Goal: Task Accomplishment & Management: Complete application form

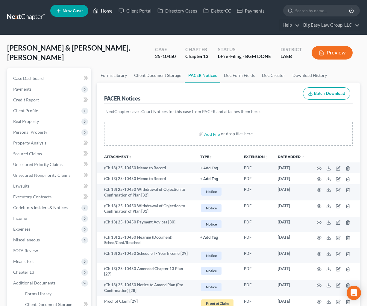
click at [102, 7] on link "Home" at bounding box center [102, 10] width 25 height 11
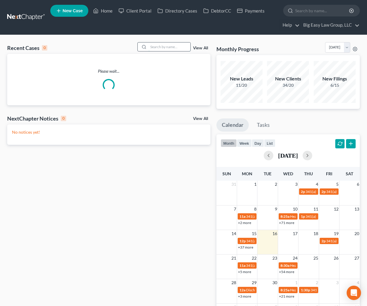
click at [160, 46] on input "search" at bounding box center [170, 47] width 42 height 9
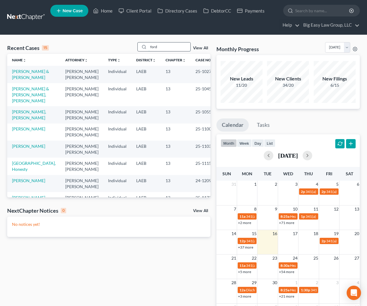
type input "ford"
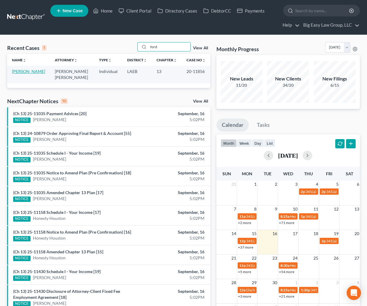
click at [26, 74] on link "[PERSON_NAME]" at bounding box center [28, 71] width 33 height 5
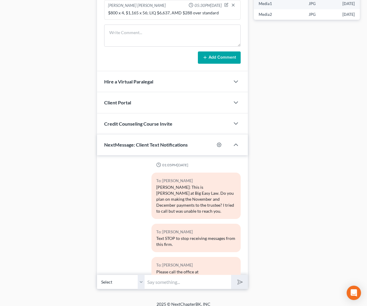
scroll to position [6906, 0]
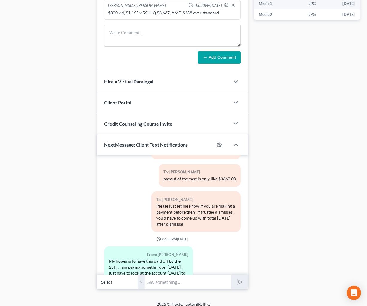
click at [149, 258] on div "My hopes is to have this paid off by the 25th, I am paying something on [DATE] …" at bounding box center [148, 273] width 79 height 30
drag, startPoint x: 148, startPoint y: 249, endPoint x: 109, endPoint y: 219, distance: 48.9
click at [109, 258] on div "My hopes is to have this paid off by the 25th, I am paying something on [DATE] …" at bounding box center [148, 273] width 79 height 30
copy div "My hopes is to have this paid off by the 25th, I am paying something on [DATE] …"
click at [211, 247] on div "From: [PERSON_NAME] My hopes is to have this paid off by the 25th, I am paying …" at bounding box center [172, 272] width 143 height 51
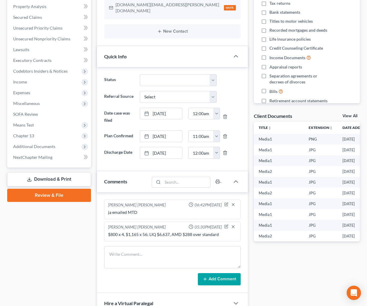
scroll to position [0, 0]
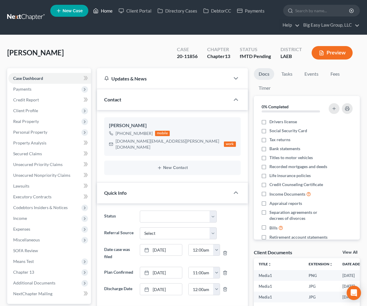
click at [111, 14] on link "Home" at bounding box center [102, 10] width 25 height 11
click at [110, 11] on link "Home" at bounding box center [102, 10] width 25 height 11
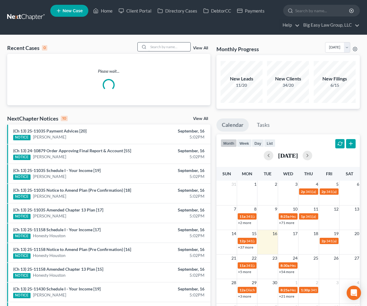
drag, startPoint x: 178, startPoint y: 53, endPoint x: 176, endPoint y: 48, distance: 5.0
click at [178, 52] on div "Recent Cases 0 View All" at bounding box center [108, 48] width 203 height 12
click at [176, 48] on input "search" at bounding box center [170, 47] width 42 height 9
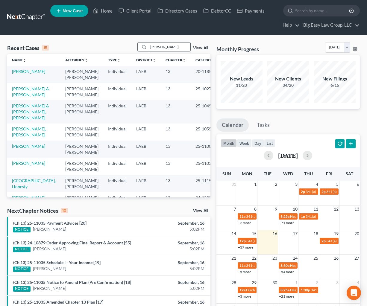
type input "[PERSON_NAME]"
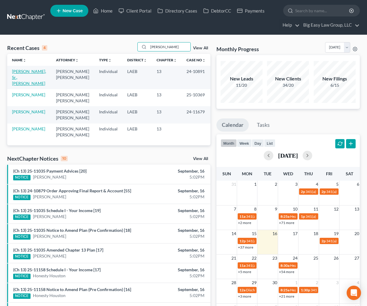
click at [22, 73] on link "[PERSON_NAME], Sr., [PERSON_NAME]" at bounding box center [29, 77] width 34 height 17
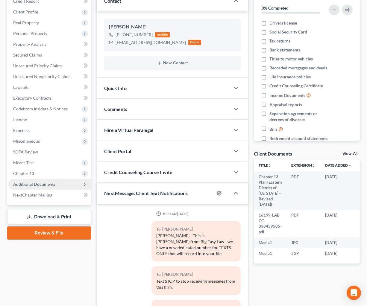
scroll to position [15123, 0]
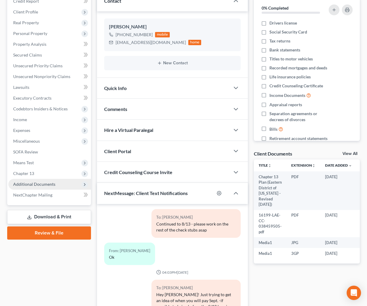
click at [49, 184] on span "Additional Documents" at bounding box center [34, 184] width 42 height 5
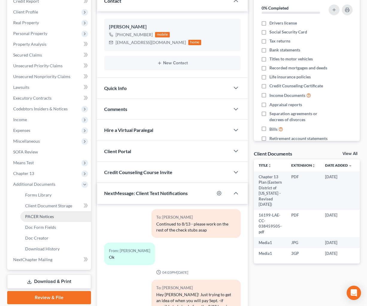
click at [48, 220] on link "PACER Notices" at bounding box center [55, 216] width 71 height 11
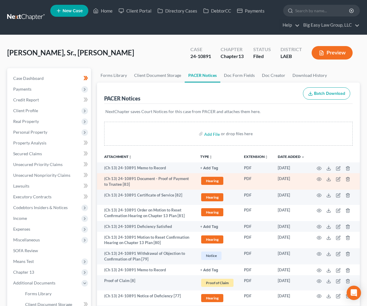
scroll to position [6, 0]
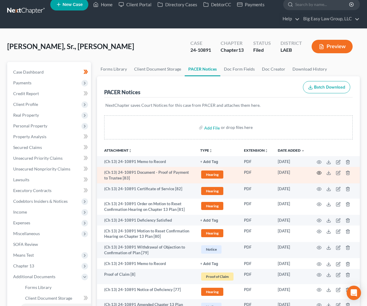
click at [319, 174] on icon "button" at bounding box center [319, 173] width 5 height 5
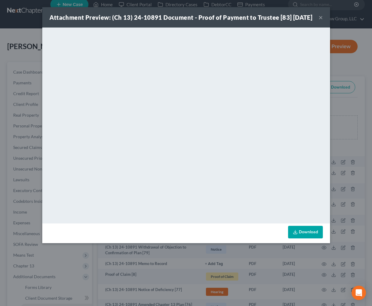
click at [318, 21] on button "×" at bounding box center [320, 17] width 4 height 7
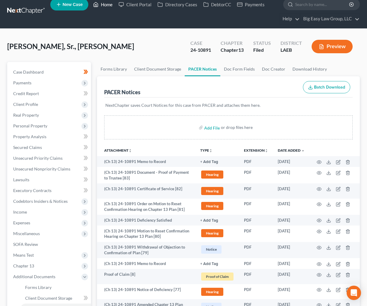
click at [99, 7] on icon at bounding box center [95, 4] width 5 height 7
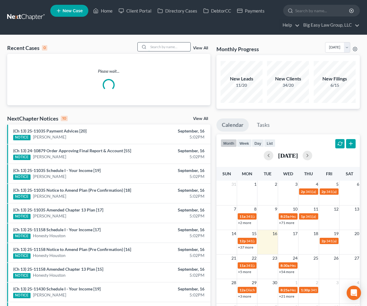
click at [157, 49] on input "search" at bounding box center [170, 47] width 42 height 9
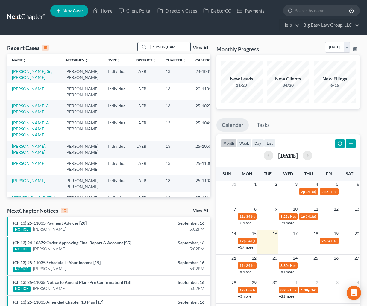
type input "[PERSON_NAME]"
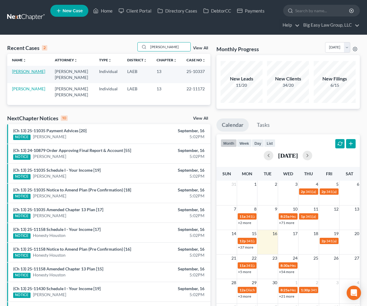
click at [18, 70] on link "[PERSON_NAME]" at bounding box center [28, 71] width 33 height 5
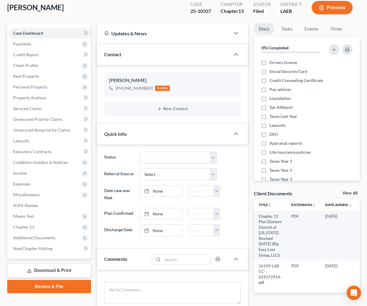
scroll to position [184, 0]
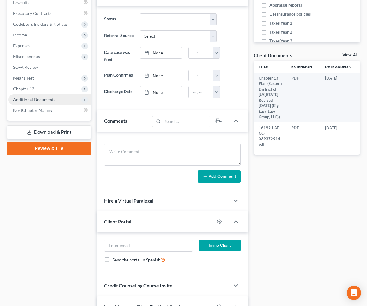
click at [41, 102] on span "Additional Documents" at bounding box center [34, 99] width 42 height 5
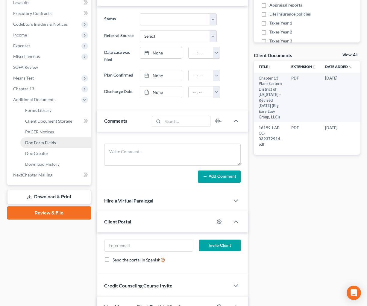
click at [55, 137] on link "Doc Form Fields" at bounding box center [55, 142] width 71 height 11
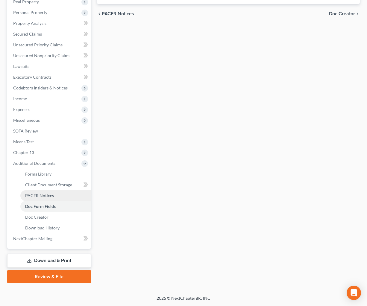
click at [52, 196] on span "PACER Notices" at bounding box center [39, 195] width 29 height 5
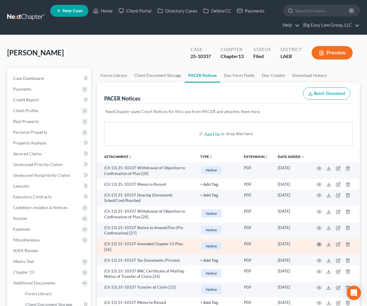
click at [319, 245] on icon "button" at bounding box center [319, 244] width 5 height 5
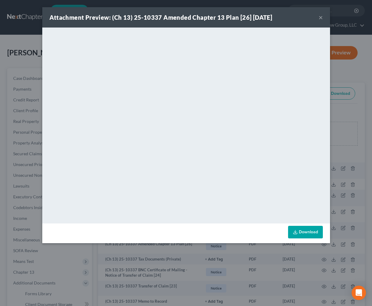
click at [320, 16] on button "×" at bounding box center [320, 17] width 4 height 7
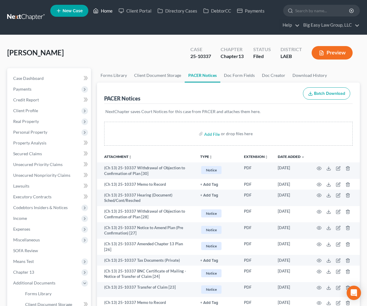
click at [99, 12] on icon at bounding box center [95, 10] width 5 height 7
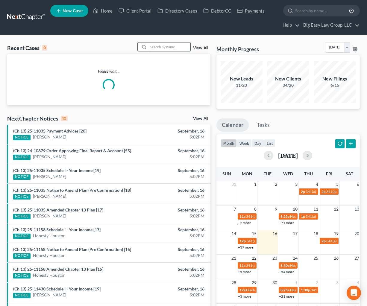
click at [169, 43] on input "search" at bounding box center [170, 47] width 42 height 9
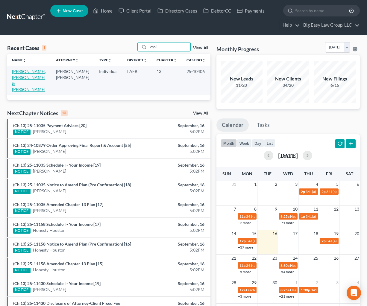
type input "espi"
click at [24, 81] on link "[PERSON_NAME], [PERSON_NAME] & [PERSON_NAME]" at bounding box center [29, 80] width 34 height 23
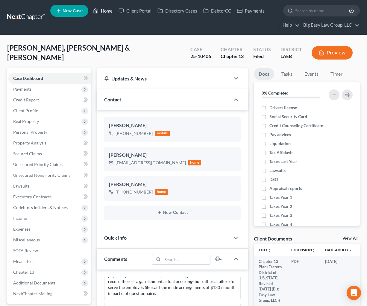
click at [108, 9] on link "Home" at bounding box center [102, 10] width 25 height 11
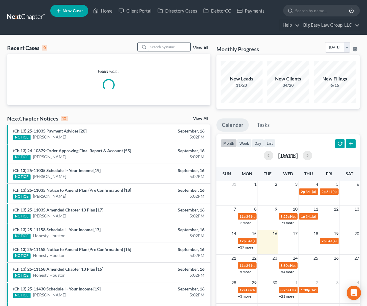
click at [180, 43] on input "search" at bounding box center [170, 47] width 42 height 9
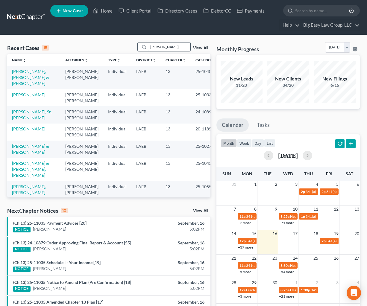
type input "[PERSON_NAME]"
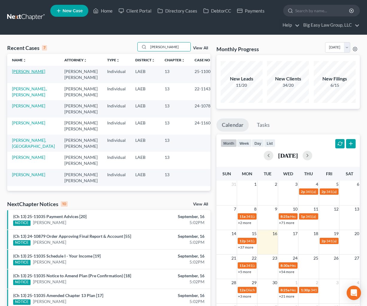
click at [31, 69] on link "[PERSON_NAME]" at bounding box center [28, 71] width 33 height 5
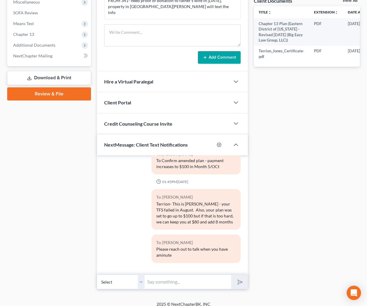
scroll to position [1251, 0]
click at [140, 276] on select "Select [PHONE_NUMBER] - [PERSON_NAME]" at bounding box center [121, 282] width 48 height 15
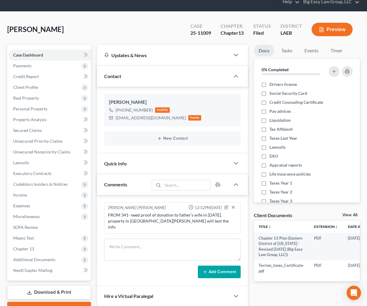
scroll to position [238, 0]
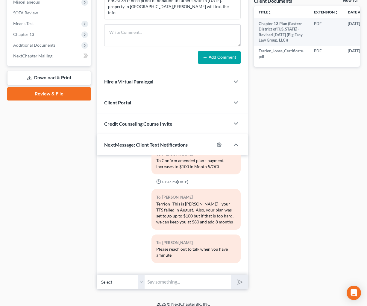
click at [166, 276] on input "text" at bounding box center [188, 282] width 87 height 15
type input "Just a reminder - $160 now and $100 starts in Oct - have a good night!"
click at [231, 275] on button "submit" at bounding box center [239, 282] width 16 height 14
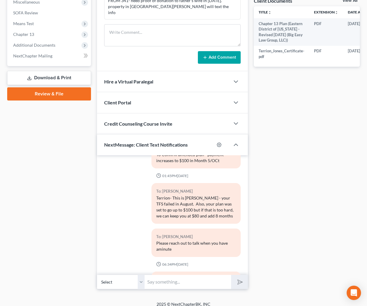
scroll to position [1294, 0]
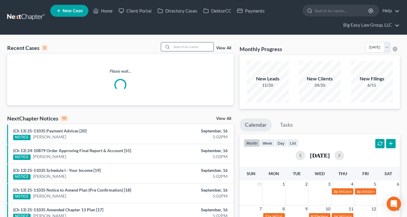
click at [175, 46] on input "search" at bounding box center [193, 47] width 42 height 9
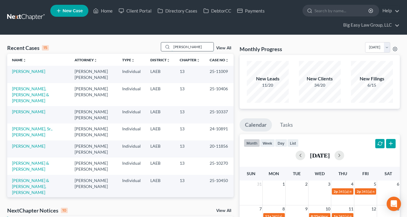
type input "[PERSON_NAME]"
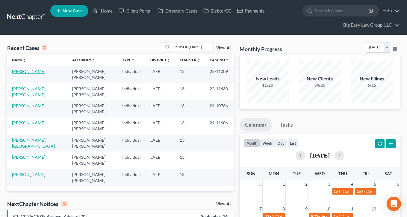
click at [28, 72] on link "[PERSON_NAME]" at bounding box center [28, 71] width 33 height 5
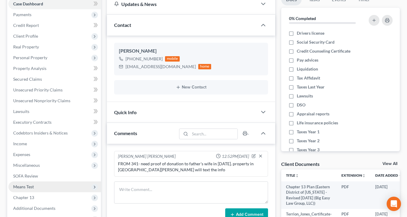
scroll to position [80, 0]
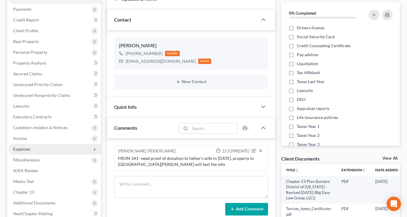
click at [44, 148] on span "Expenses" at bounding box center [54, 149] width 93 height 11
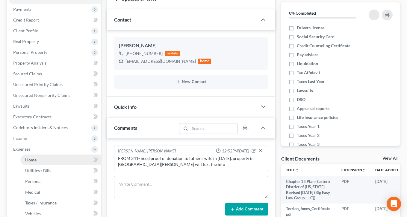
click at [47, 163] on link "Home" at bounding box center [60, 160] width 81 height 11
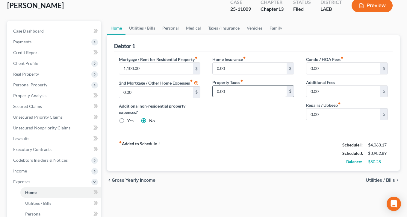
scroll to position [49, 0]
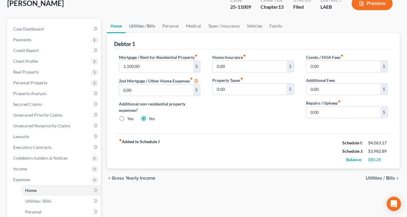
click at [135, 28] on link "Utilities / Bills" at bounding box center [141, 26] width 33 height 14
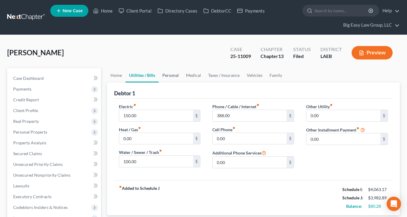
click at [168, 70] on link "Personal" at bounding box center [171, 75] width 24 height 14
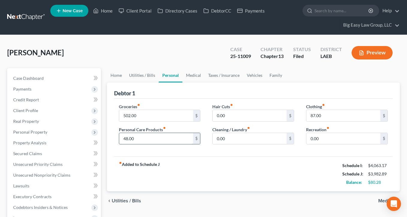
click at [126, 137] on input "48.00" at bounding box center [156, 138] width 74 height 11
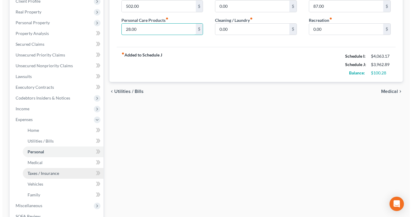
scroll to position [220, 0]
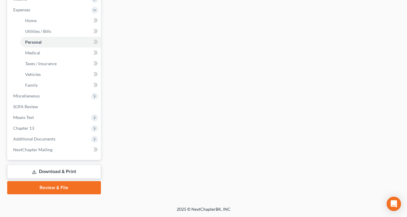
type input "28.00"
click at [59, 168] on link "Download & Print" at bounding box center [54, 172] width 94 height 14
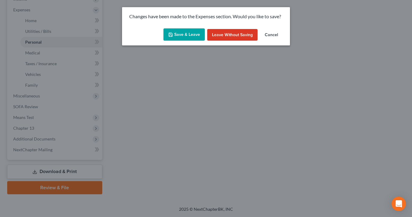
click at [191, 34] on button "Save & Leave" at bounding box center [183, 34] width 41 height 13
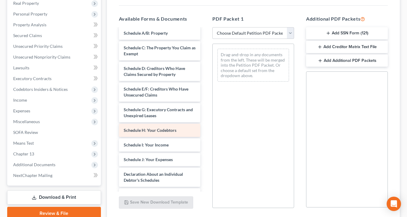
scroll to position [93, 0]
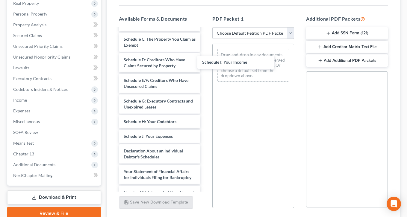
drag, startPoint x: 165, startPoint y: 135, endPoint x: 243, endPoint y: 61, distance: 107.4
click at [205, 60] on div "Schedule I: Your Income Chapter 13 Plan (Eastern District of Louisiana - Revise…" at bounding box center [159, 105] width 91 height 341
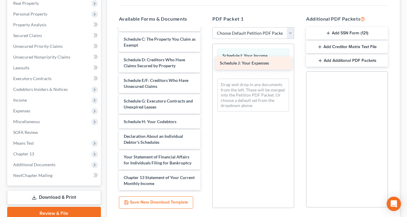
drag, startPoint x: 166, startPoint y: 138, endPoint x: 262, endPoint y: 65, distance: 120.9
click at [205, 65] on div "Schedule J: Your Expenses Chapter 13 Plan (Eastern District of Louisiana - Revi…" at bounding box center [159, 98] width 91 height 326
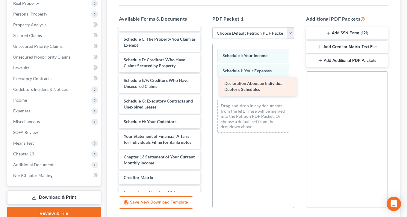
drag, startPoint x: 177, startPoint y: 135, endPoint x: 274, endPoint y: 83, distance: 110.1
click at [205, 83] on div "Declaration About an Individual Debtor's Schedules Chapter 13 Plan (Eastern Dis…" at bounding box center [159, 87] width 91 height 305
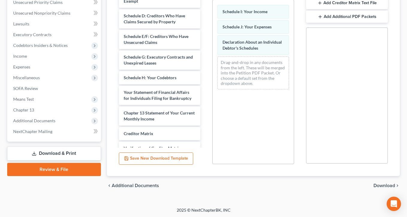
scroll to position [163, 0]
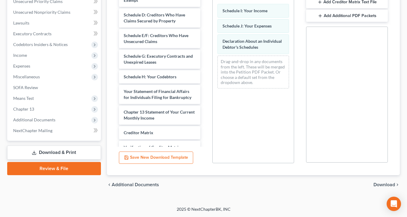
click at [379, 184] on span "Download" at bounding box center [384, 185] width 22 height 5
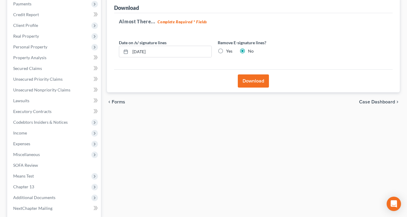
scroll to position [17, 0]
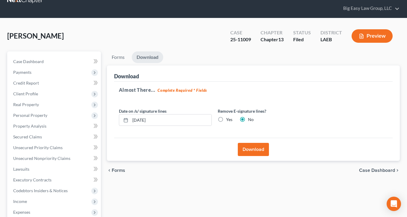
click at [251, 148] on button "Download" at bounding box center [253, 149] width 31 height 13
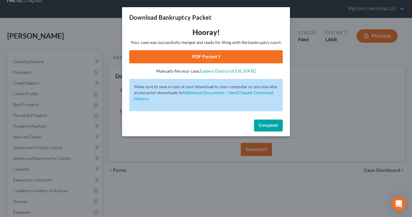
click at [202, 59] on link "PDF Packet 1" at bounding box center [205, 56] width 153 height 13
click at [272, 122] on button "Complete!" at bounding box center [268, 126] width 29 height 12
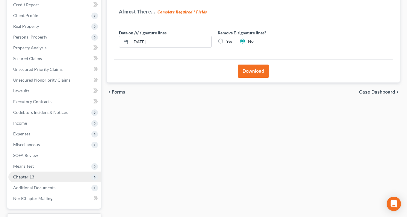
scroll to position [96, 0]
click at [57, 175] on span "Chapter 13" at bounding box center [54, 177] width 93 height 11
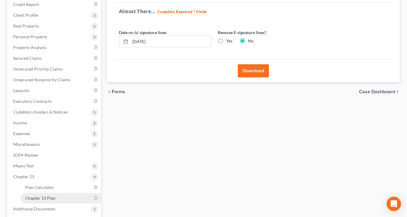
drag, startPoint x: 63, startPoint y: 196, endPoint x: 67, endPoint y: 194, distance: 3.5
click at [64, 196] on link "Chapter 13 Plan" at bounding box center [60, 198] width 81 height 11
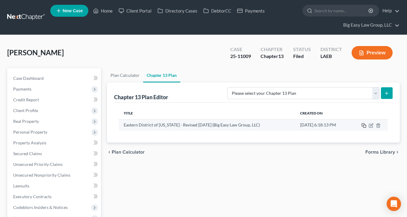
click at [363, 125] on icon "button" at bounding box center [363, 125] width 5 height 5
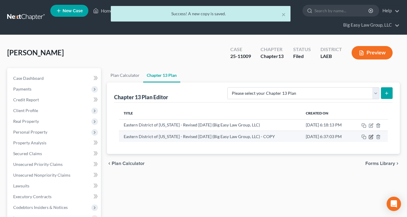
click at [370, 136] on icon "button" at bounding box center [371, 138] width 4 height 4
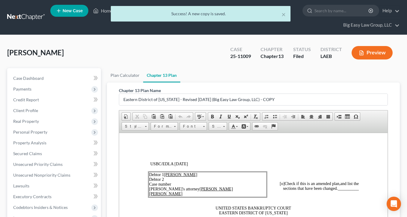
click at [180, 183] on td "Debtor 1 Terrion Jones Debtor 2 Case number Debtor's attorney Jenny Abshier Bry…" at bounding box center [207, 184] width 118 height 25
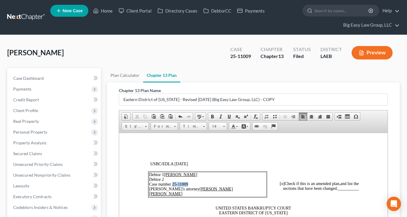
drag, startPoint x: 172, startPoint y: 183, endPoint x: 191, endPoint y: 185, distance: 19.2
click at [191, 185] on td "Debtor 1 Terrion Jones Debtor 2 Case number 25-11009 Debtor's attorney Jenny Ab…" at bounding box center [207, 184] width 118 height 25
click at [229, 115] on span at bounding box center [229, 116] width 5 height 5
drag, startPoint x: 297, startPoint y: 165, endPoint x: 323, endPoint y: 186, distance: 33.2
click at [297, 166] on p "USBC/EDLA 12/01/2017" at bounding box center [254, 164] width 208 height 5
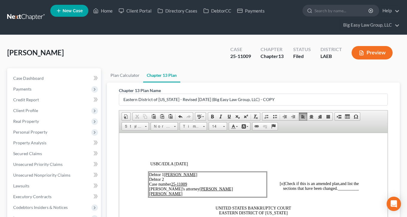
click at [279, 184] on span "[o]" at bounding box center [281, 183] width 5 height 4
drag, startPoint x: 346, startPoint y: 190, endPoint x: 333, endPoint y: 190, distance: 12.9
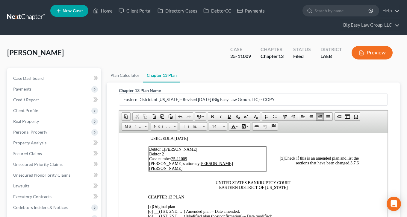
scroll to position [30, 0]
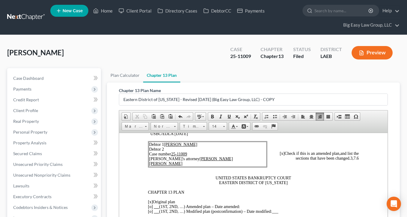
click at [350, 156] on span "3,7.6" at bounding box center [354, 158] width 8 height 4
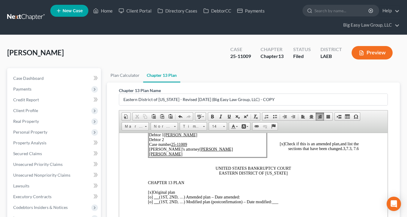
scroll to position [40, 0]
click at [151, 193] on span "[x]" at bounding box center [150, 192] width 5 height 4
click at [150, 196] on span "[o]" at bounding box center [150, 197] width 5 height 4
click at [246, 196] on p "[o ] Original plan [x ] (1ST, 2ND, …) Amended plan – Date amended: [o] (1ST, 2N…" at bounding box center [253, 197] width 211 height 14
click at [246, 197] on span "[x ] (1ST, 2ND, …) Amended plan – Date amended: Frist Amended Plan 9-16/2025" at bounding box center [233, 197] width 170 height 4
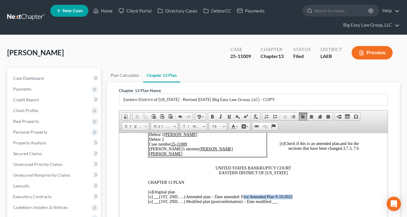
drag, startPoint x: 249, startPoint y: 197, endPoint x: 293, endPoint y: 196, distance: 44.3
click at [292, 196] on span "[x ] (1ST, 2ND, …) Amended plan – Date amended: F irst Amended Plan 9-16/2025" at bounding box center [220, 197] width 145 height 4
click at [232, 117] on link "Underline" at bounding box center [229, 117] width 8 height 8
click at [285, 195] on u "First Amended Plan 9-16/2025" at bounding box center [266, 197] width 52 height 4
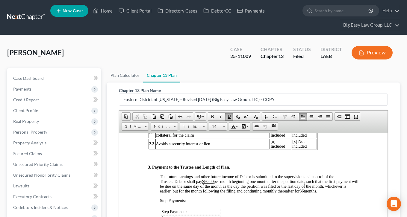
scroll to position [356, 0]
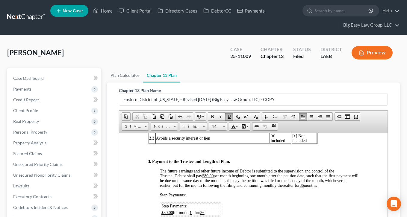
click at [213, 175] on u "$80.00" at bounding box center [208, 176] width 12 height 4
click at [214, 176] on u "$80.00" at bounding box center [208, 176] width 12 height 4
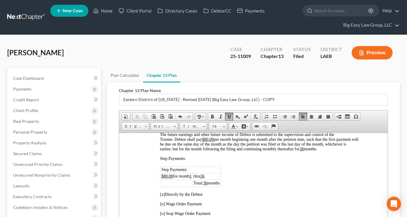
scroll to position [405, 0]
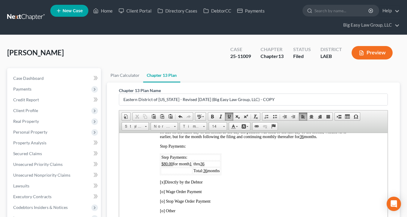
click at [212, 167] on td "thru 36" at bounding box center [207, 164] width 28 height 6
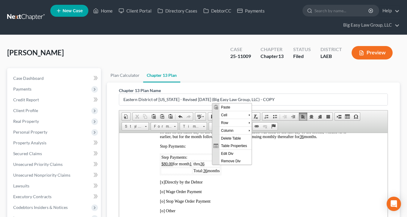
scroll to position [0, 0]
click at [237, 122] on span "Row" at bounding box center [233, 122] width 29 height 7
drag, startPoint x: 266, startPoint y: 129, endPoint x: 512, endPoint y: 251, distance: 274.7
click at [266, 129] on span "Insert Row After" at bounding box center [275, 130] width 35 height 7
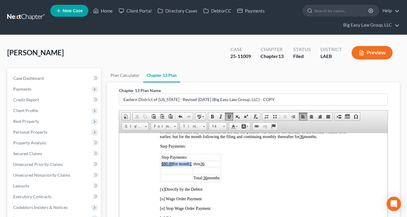
drag, startPoint x: 193, startPoint y: 164, endPoint x: 162, endPoint y: 166, distance: 31.2
click at [162, 166] on span "$80.00 for month 1" at bounding box center [176, 164] width 30 height 4
copy span "$80.00 for month 1"
click at [184, 172] on td at bounding box center [176, 171] width 31 height 7
drag, startPoint x: 212, startPoint y: 164, endPoint x: 194, endPoint y: 164, distance: 18.3
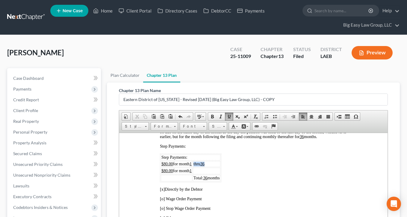
click at [194, 164] on tr "$80.00 for month 1 thru 36" at bounding box center [191, 164] width 60 height 6
copy tr "thru 36"
click at [218, 173] on td at bounding box center [207, 171] width 28 height 7
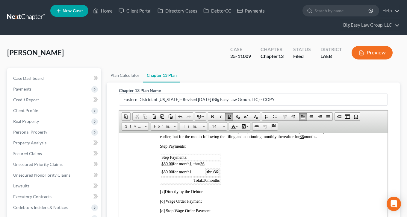
click at [214, 167] on td "thru 36" at bounding box center [207, 164] width 28 height 6
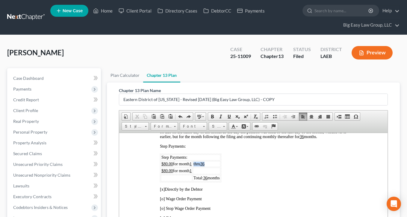
drag, startPoint x: 208, startPoint y: 164, endPoint x: 196, endPoint y: 164, distance: 12.9
click at [196, 164] on td "thru 36" at bounding box center [207, 164] width 28 height 6
copy span "thru 36"
click at [208, 169] on td at bounding box center [207, 171] width 28 height 7
click at [204, 163] on u "36" at bounding box center [202, 164] width 4 height 4
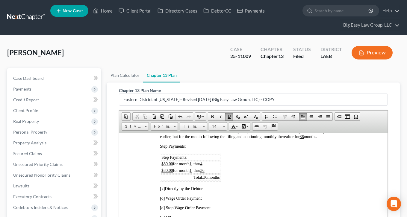
click at [191, 170] on u "1" at bounding box center [190, 170] width 2 height 4
click at [193, 171] on u "15" at bounding box center [191, 170] width 4 height 4
click at [165, 171] on u "$80.00" at bounding box center [167, 170] width 12 height 4
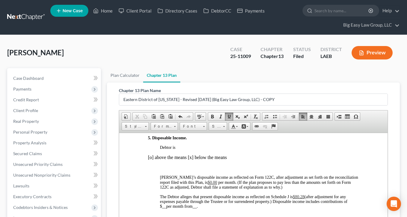
scroll to position [668, 0]
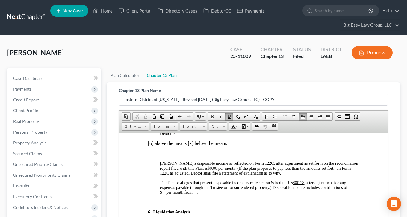
click at [297, 183] on span "$80.28" at bounding box center [299, 183] width 12 height 4
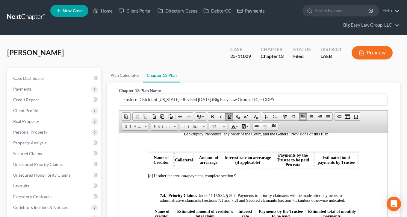
scroll to position [1988, 0]
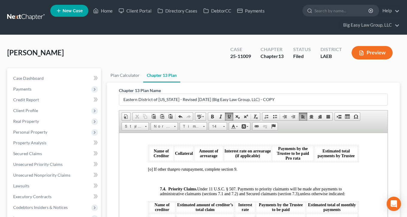
click at [348, 161] on th "Estimated total payments by Trustee" at bounding box center [335, 154] width 43 height 16
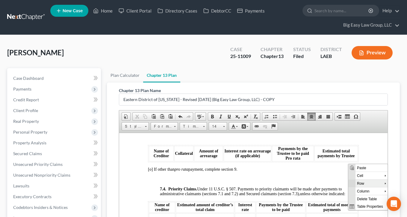
click at [365, 181] on span "Row" at bounding box center [369, 183] width 29 height 7
click at [376, 190] on span "Insert Row After" at bounding box center [369, 190] width 35 height 7
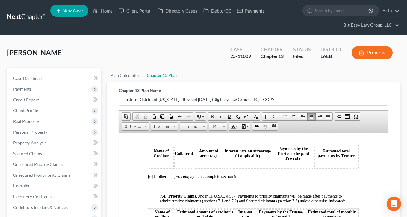
click at [165, 169] on th at bounding box center [161, 165] width 25 height 7
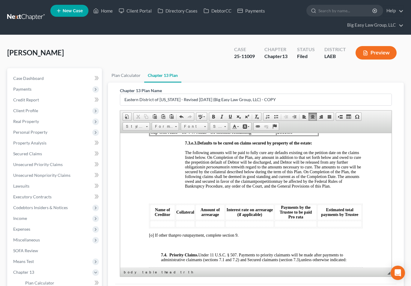
scroll to position [1923, 0]
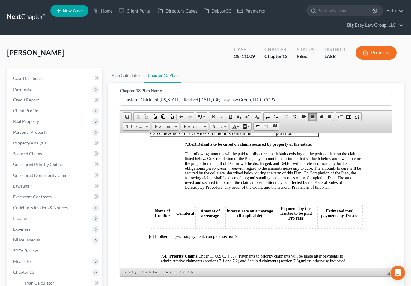
click at [156, 217] on th at bounding box center [161, 225] width 25 height 7
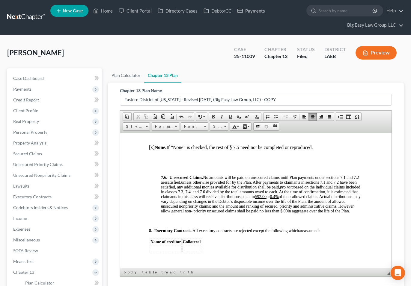
scroll to position [2185, 0]
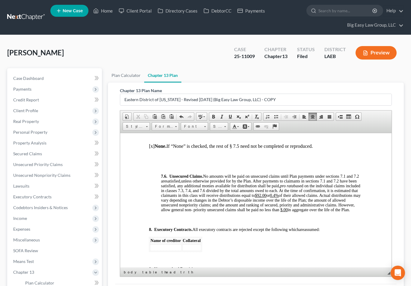
click at [266, 198] on u "$92.00" at bounding box center [260, 195] width 12 height 4
drag, startPoint x: 288, startPoint y: 204, endPoint x: 283, endPoint y: 204, distance: 5.4
click at [266, 198] on u "$92.00" at bounding box center [260, 195] width 12 height 4
click at [278, 198] on u "0.4%" at bounding box center [274, 195] width 9 height 4
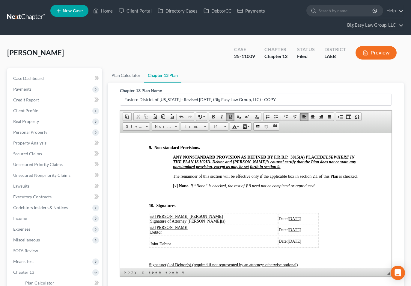
scroll to position [2306, 0]
drag, startPoint x: 278, startPoint y: 232, endPoint x: 271, endPoint y: 232, distance: 6.3
click at [287, 217] on u "[DATE]" at bounding box center [293, 218] width 13 height 4
drag, startPoint x: 288, startPoint y: 233, endPoint x: 268, endPoint y: 232, distance: 19.5
click at [278, 217] on td "Date: 09/16/2025" at bounding box center [298, 218] width 40 height 11
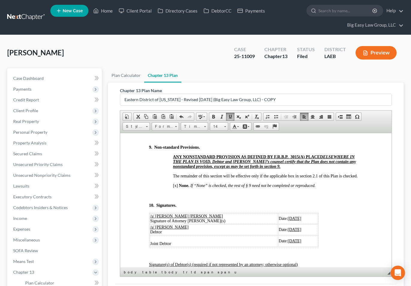
copy u "[DATE]"
drag, startPoint x: 287, startPoint y: 244, endPoint x: 269, endPoint y: 243, distance: 18.3
click at [287, 217] on span "[DATE]" at bounding box center [293, 229] width 13 height 4
copy span "[DATE]"
drag, startPoint x: 287, startPoint y: 234, endPoint x: 269, endPoint y: 234, distance: 18.0
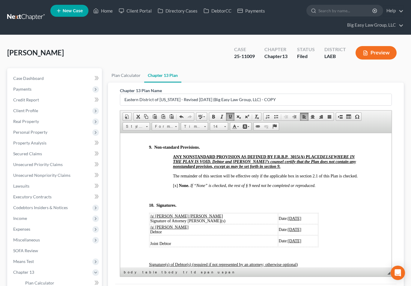
click at [287, 217] on u "[DATE]" at bounding box center [293, 218] width 13 height 4
copy u "[DATE]"
drag, startPoint x: 287, startPoint y: 244, endPoint x: 268, endPoint y: 243, distance: 18.9
click at [287, 217] on span "[DATE]" at bounding box center [293, 229] width 13 height 4
drag, startPoint x: 284, startPoint y: 255, endPoint x: 269, endPoint y: 255, distance: 14.7
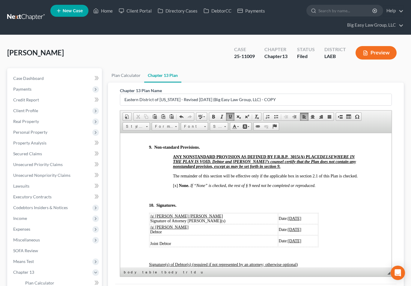
click at [287, 217] on u "[DATE]" at bounding box center [293, 241] width 13 height 4
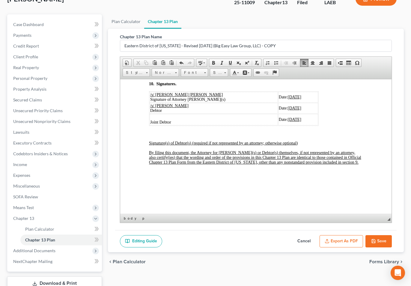
scroll to position [55, 0]
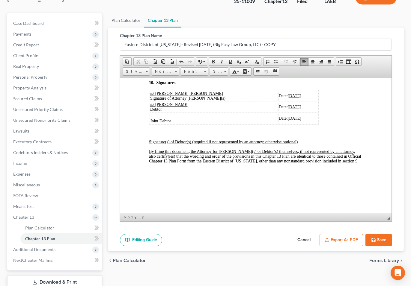
click at [353, 217] on button "Export as PDF" at bounding box center [340, 240] width 43 height 13
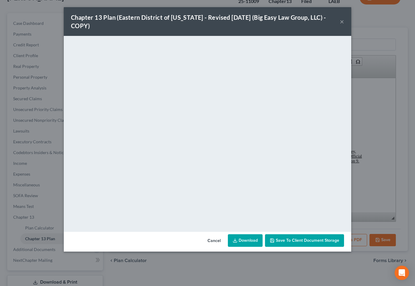
click at [343, 23] on button "×" at bounding box center [342, 21] width 4 height 7
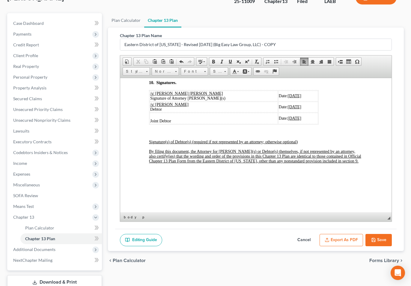
click at [369, 217] on button "Save" at bounding box center [378, 240] width 26 height 13
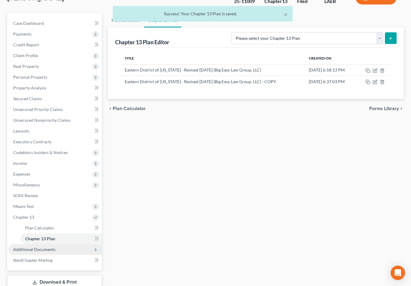
click at [65, 217] on span "Additional Documents" at bounding box center [54, 249] width 93 height 11
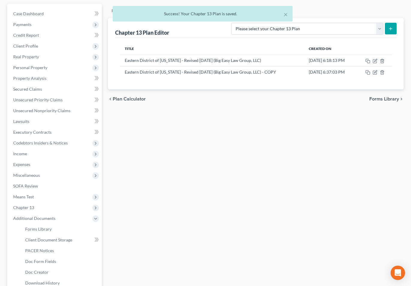
scroll to position [140, 0]
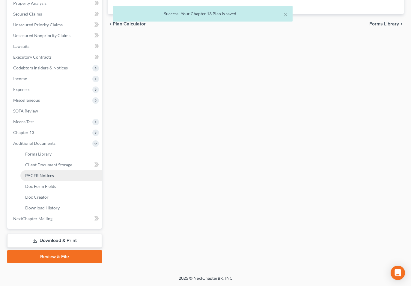
click at [71, 176] on link "PACER Notices" at bounding box center [60, 175] width 81 height 11
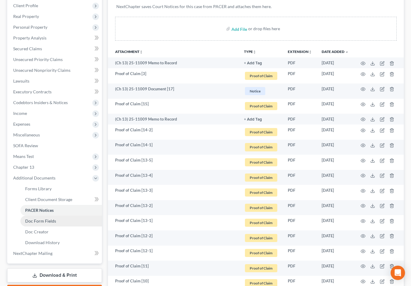
click at [53, 217] on span "Doc Form Fields" at bounding box center [40, 221] width 31 height 5
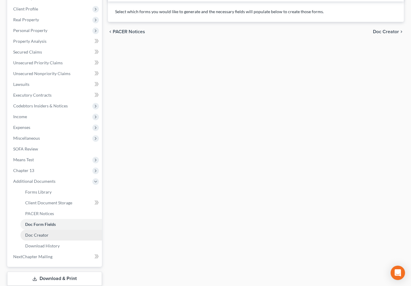
click at [51, 217] on link "Doc Creator" at bounding box center [60, 235] width 81 height 11
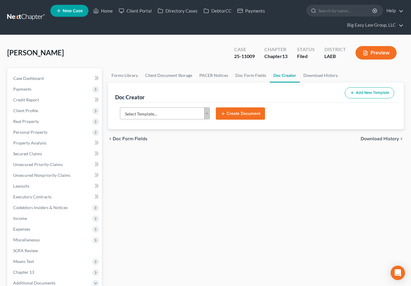
click at [208, 114] on body "Home New Case Client Portal Directory Cases DebtorCC Payments Big Easy Law Grou…" at bounding box center [205, 221] width 411 height 443
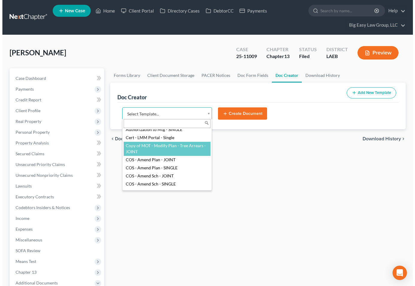
scroll to position [20, 0]
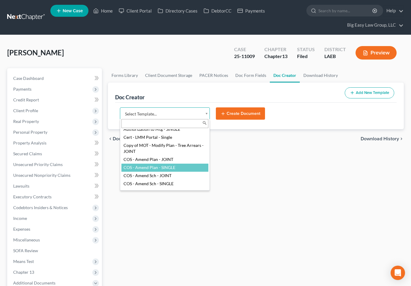
select select "94524"
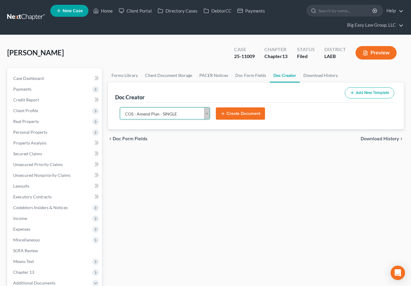
click at [234, 117] on button "Create Document" at bounding box center [240, 114] width 49 height 13
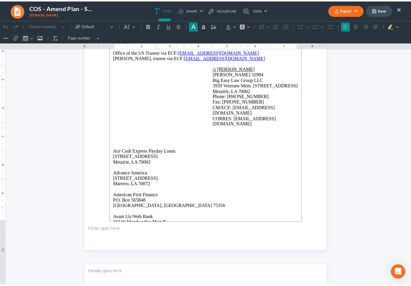
scroll to position [129, 0]
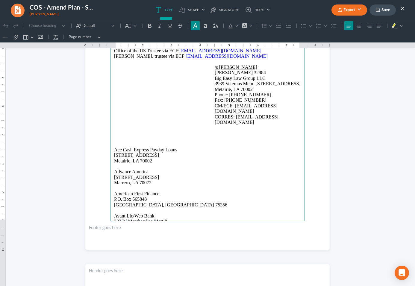
click at [358, 9] on button "Export" at bounding box center [350, 9] width 36 height 11
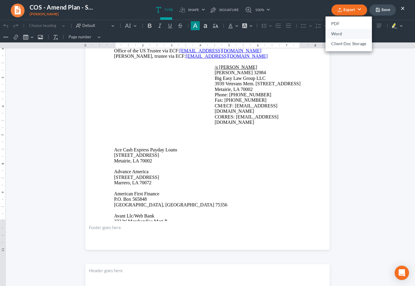
click at [339, 35] on link "Word" at bounding box center [349, 34] width 46 height 10
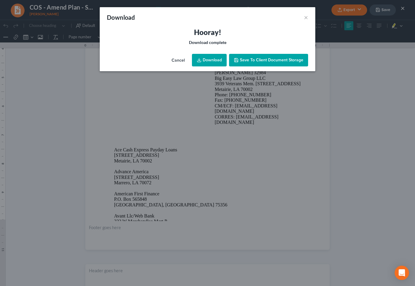
click at [220, 59] on link "Download" at bounding box center [209, 60] width 35 height 13
click at [242, 25] on div "Download ×" at bounding box center [208, 17] width 216 height 20
click at [307, 16] on button "×" at bounding box center [306, 17] width 4 height 7
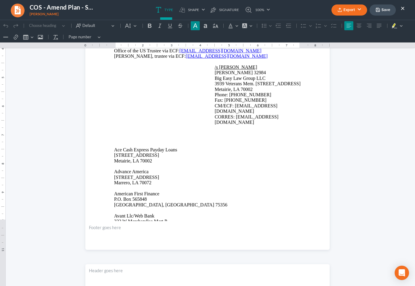
click at [380, 11] on button "Save" at bounding box center [383, 9] width 26 height 11
click at [403, 5] on button "×" at bounding box center [403, 7] width 4 height 7
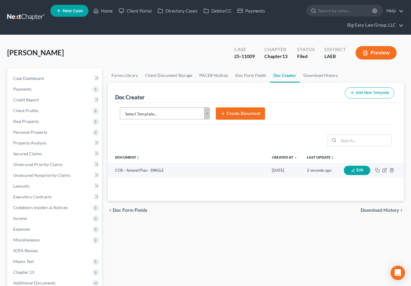
click at [161, 116] on body "Home New Case Client Portal Directory Cases DebtorCC Payments Big Easy Law Grou…" at bounding box center [205, 221] width 411 height 443
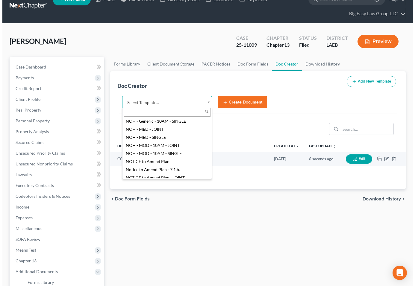
scroll to position [593, 0]
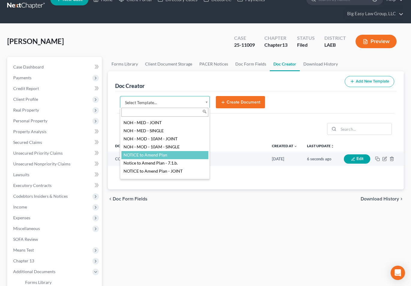
select select "94523"
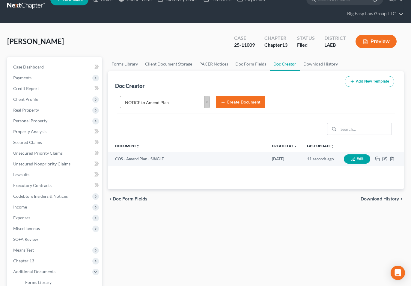
click at [254, 103] on button "Create Document" at bounding box center [240, 102] width 49 height 13
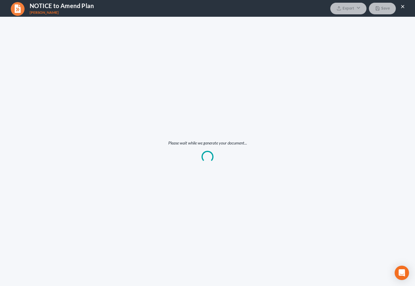
scroll to position [0, 0]
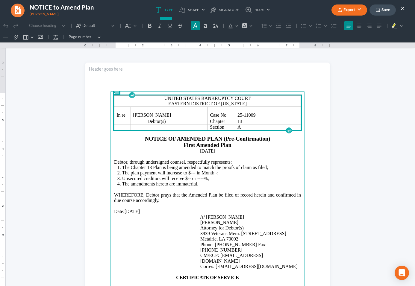
click at [192, 174] on span "The plan payment will increase to $--- in Month -;" at bounding box center [170, 172] width 96 height 5
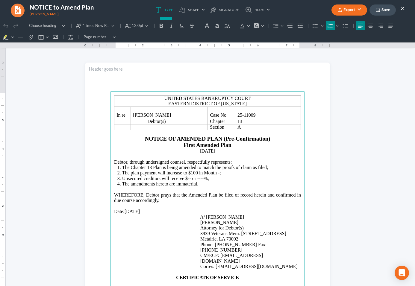
click at [217, 173] on span "The plan payment will increase to $100 in Month -;" at bounding box center [171, 172] width 99 height 5
drag, startPoint x: 187, startPoint y: 178, endPoint x: 211, endPoint y: 179, distance: 24.6
click at [185, 178] on span "Unsecured creditors will receive $-- or ----%;" at bounding box center [165, 178] width 87 height 5
drag, startPoint x: 209, startPoint y: 178, endPoint x: 204, endPoint y: 178, distance: 5.4
click at [204, 178] on span "Unsecured creditors will receive $25.52 or ----%;" at bounding box center [169, 178] width 95 height 5
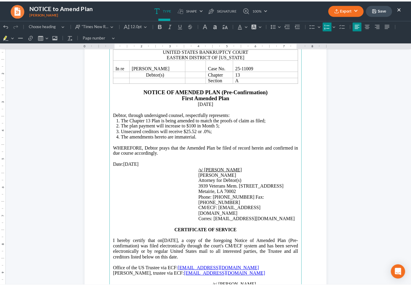
scroll to position [57, 0]
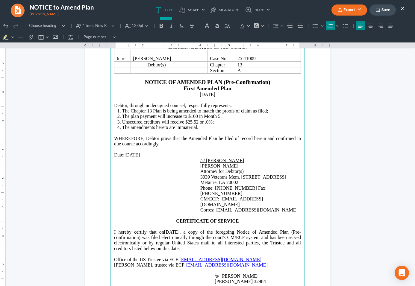
click at [351, 8] on button "Export" at bounding box center [350, 9] width 36 height 11
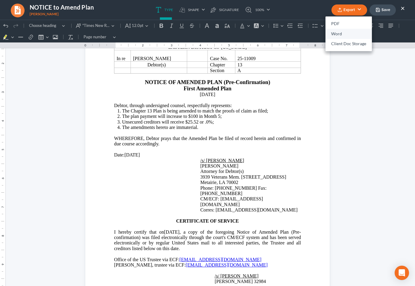
click at [351, 31] on link "Word" at bounding box center [349, 34] width 46 height 10
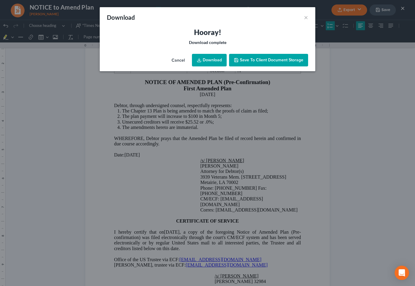
click at [206, 54] on link "Download" at bounding box center [209, 60] width 35 height 13
drag, startPoint x: 257, startPoint y: 17, endPoint x: 280, endPoint y: 14, distance: 23.5
click at [257, 17] on div "Download ×" at bounding box center [208, 17] width 216 height 20
click at [304, 17] on button "×" at bounding box center [306, 17] width 4 height 7
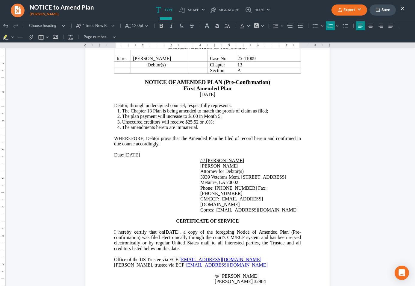
click at [380, 10] on button "Save" at bounding box center [383, 9] width 26 height 11
click at [402, 7] on button "×" at bounding box center [403, 7] width 4 height 7
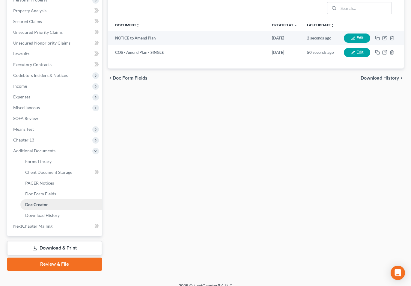
scroll to position [134, 0]
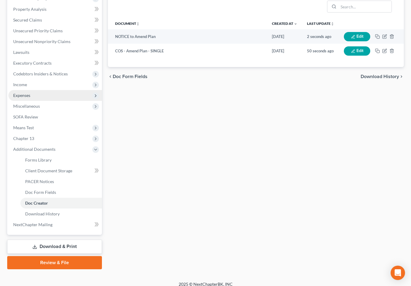
click at [55, 100] on span "Expenses" at bounding box center [54, 95] width 93 height 11
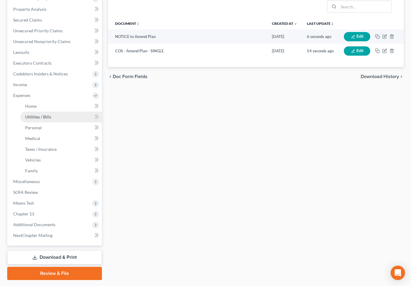
click at [56, 117] on link "Utilities / Bills" at bounding box center [60, 117] width 81 height 11
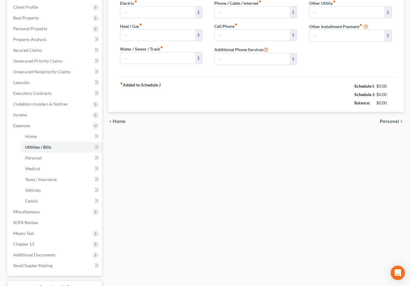
type input "150.00"
type input "0.00"
type input "100.00"
type input "388.00"
type input "0.00"
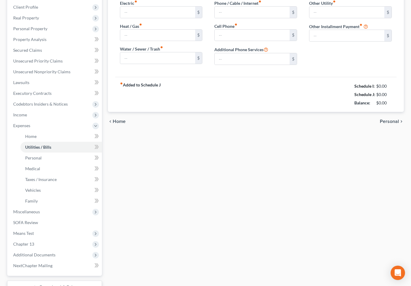
type input "0.00"
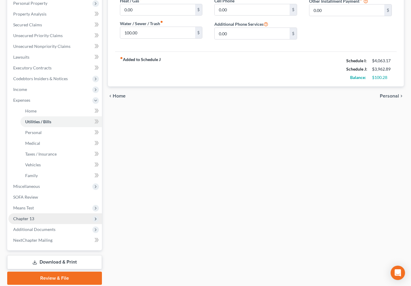
scroll to position [151, 0]
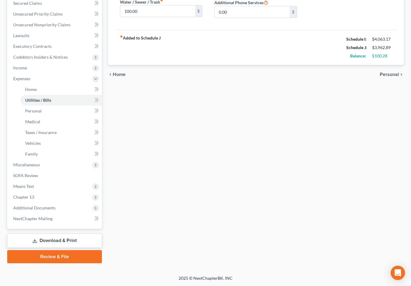
click at [75, 217] on link "Download & Print" at bounding box center [54, 241] width 95 height 14
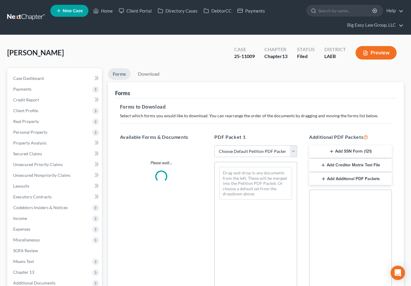
click at [276, 150] on select "Choose Default Petition PDF Packet Complete Bankruptcy Petition (all forms and …" at bounding box center [255, 152] width 83 height 12
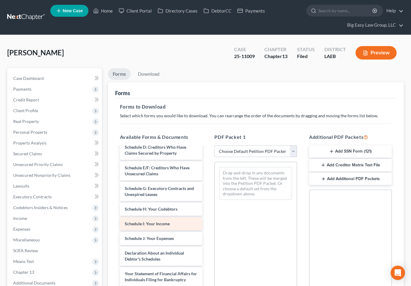
scroll to position [119, 0]
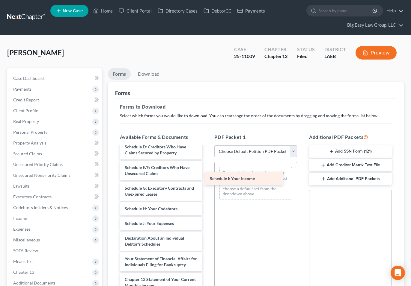
drag, startPoint x: 172, startPoint y: 233, endPoint x: 257, endPoint y: 182, distance: 99.1
click at [207, 182] on div "Schedule I: Your Income Chapter 13 Plan (Eastern District of Louisiana - Revise…" at bounding box center [161, 192] width 92 height 329
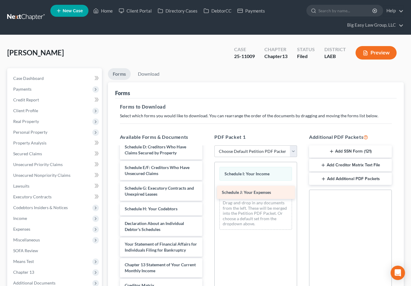
drag, startPoint x: 175, startPoint y: 229, endPoint x: 272, endPoint y: 192, distance: 103.6
click at [207, 192] on div "Schedule J: Your Expenses Chapter 13 Plan (Eastern District of Louisiana - Revi…" at bounding box center [161, 185] width 92 height 314
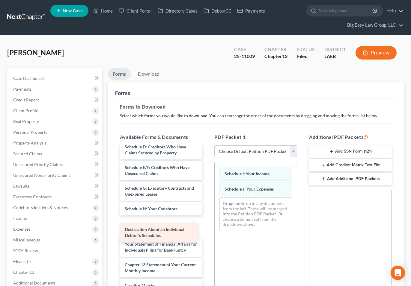
drag, startPoint x: 181, startPoint y: 235, endPoint x: 290, endPoint y: 208, distance: 112.2
click at [207, 208] on div "Declaration About an Individual Debtor's Schedules Chapter 13 Plan (Eastern Dis…" at bounding box center [161, 185] width 92 height 314
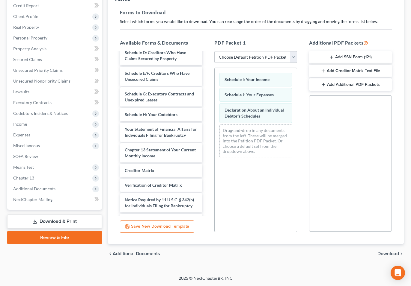
click at [381, 217] on span "Download" at bounding box center [388, 254] width 22 height 5
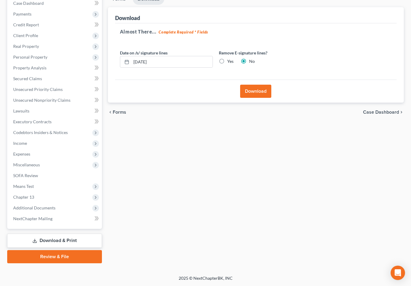
click at [255, 91] on button "Download" at bounding box center [255, 91] width 31 height 13
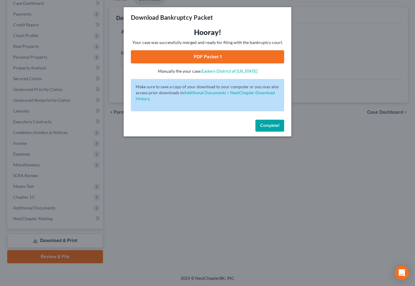
click at [230, 58] on link "PDF Packet 1" at bounding box center [207, 56] width 153 height 13
click at [270, 129] on button "Complete!" at bounding box center [269, 126] width 29 height 12
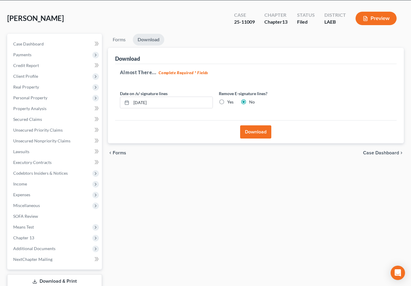
scroll to position [0, 0]
